Goal: Task Accomplishment & Management: Use online tool/utility

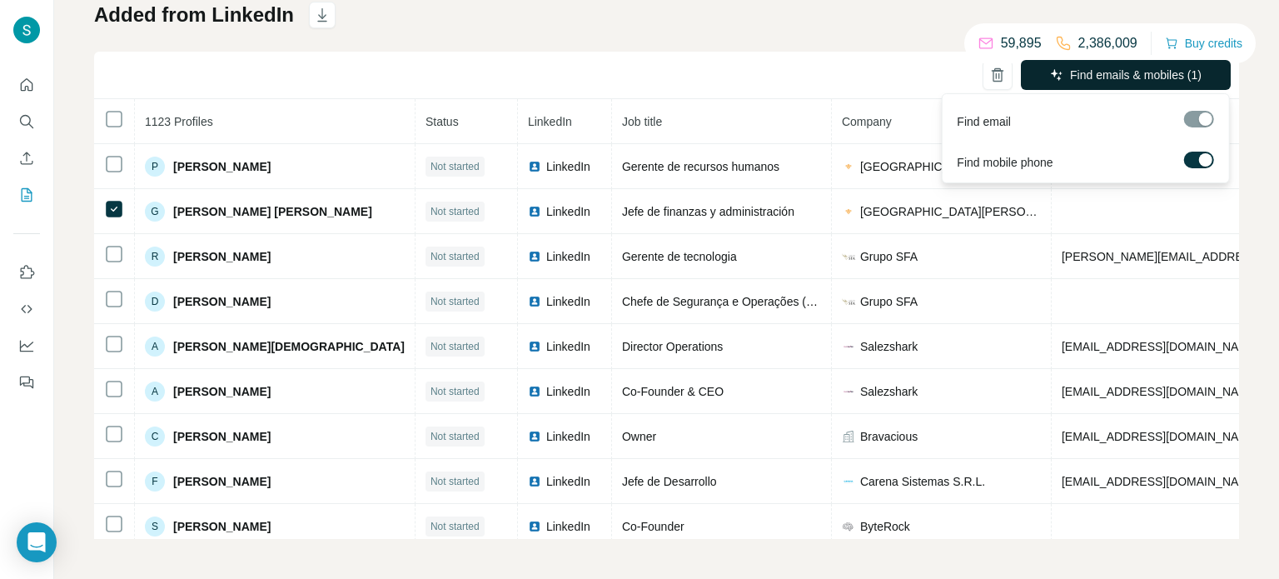
click at [1154, 72] on span "Find emails & mobiles (1)" at bounding box center [1136, 75] width 132 height 17
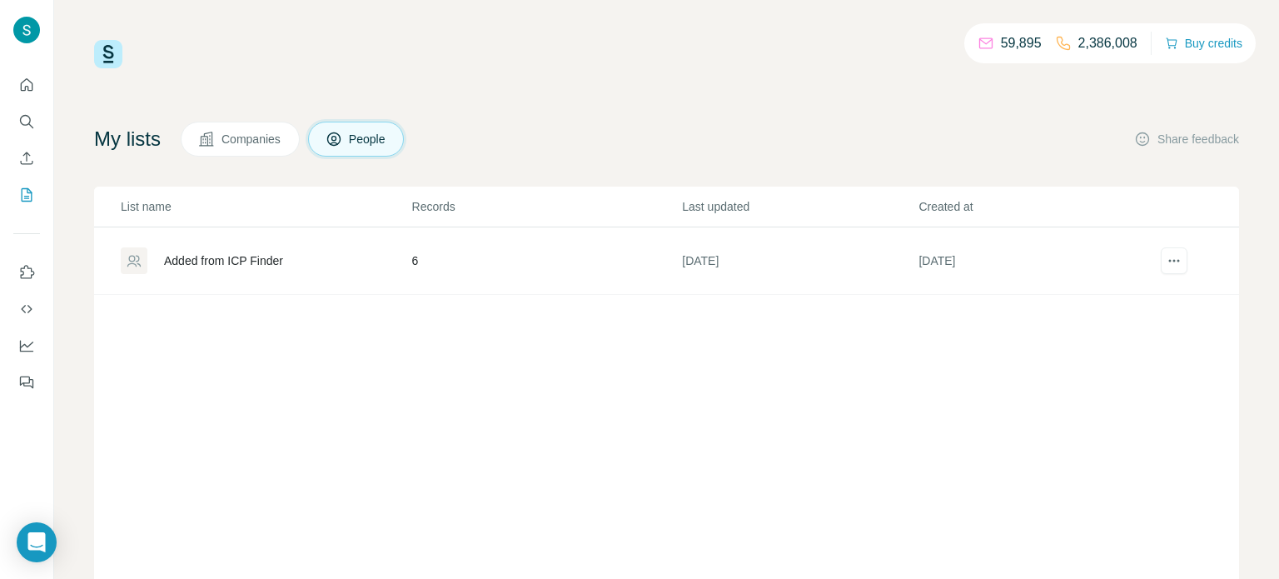
click at [763, 259] on td "[DATE]" at bounding box center [799, 260] width 237 height 67
click at [263, 258] on div "Added from ICP Finder" at bounding box center [223, 260] width 119 height 17
